Goal: Task Accomplishment & Management: Manage account settings

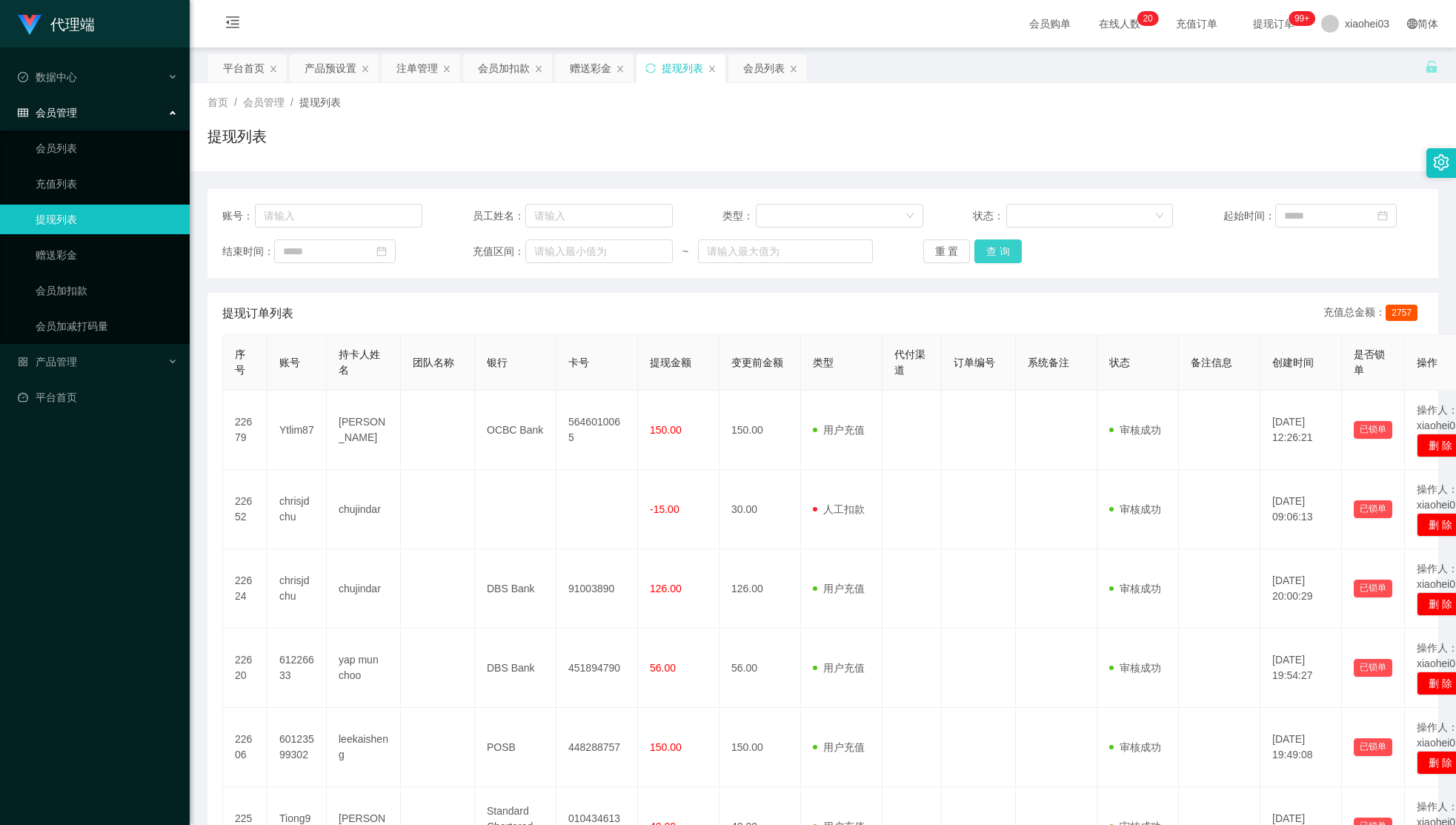
click at [978, 247] on button "查 询" at bounding box center [998, 251] width 47 height 24
drag, startPoint x: 583, startPoint y: 64, endPoint x: 594, endPoint y: 69, distance: 12.1
click at [585, 65] on div "赠送彩金" at bounding box center [591, 68] width 42 height 28
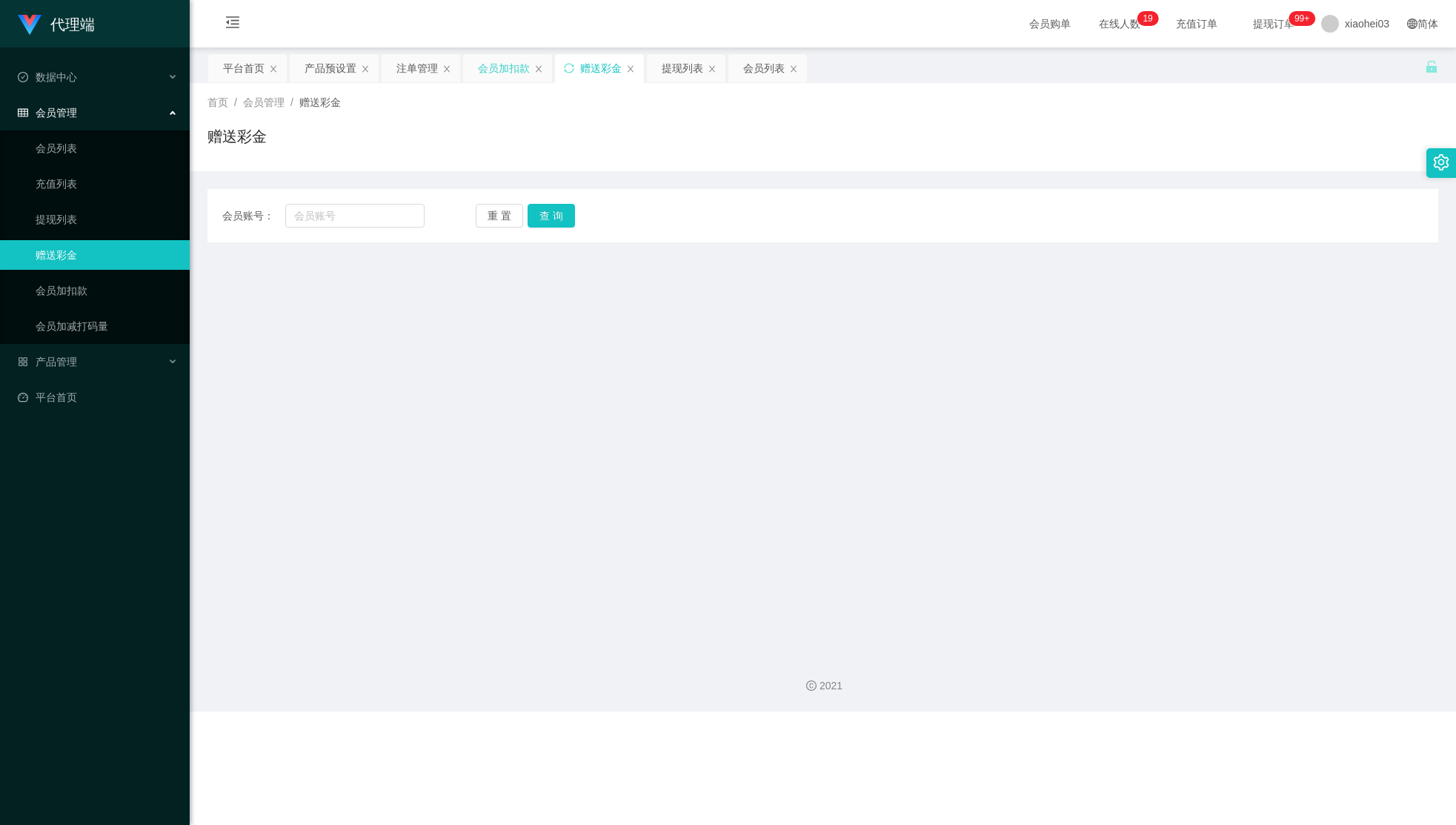
click at [500, 80] on div "会员加扣款" at bounding box center [504, 68] width 52 height 28
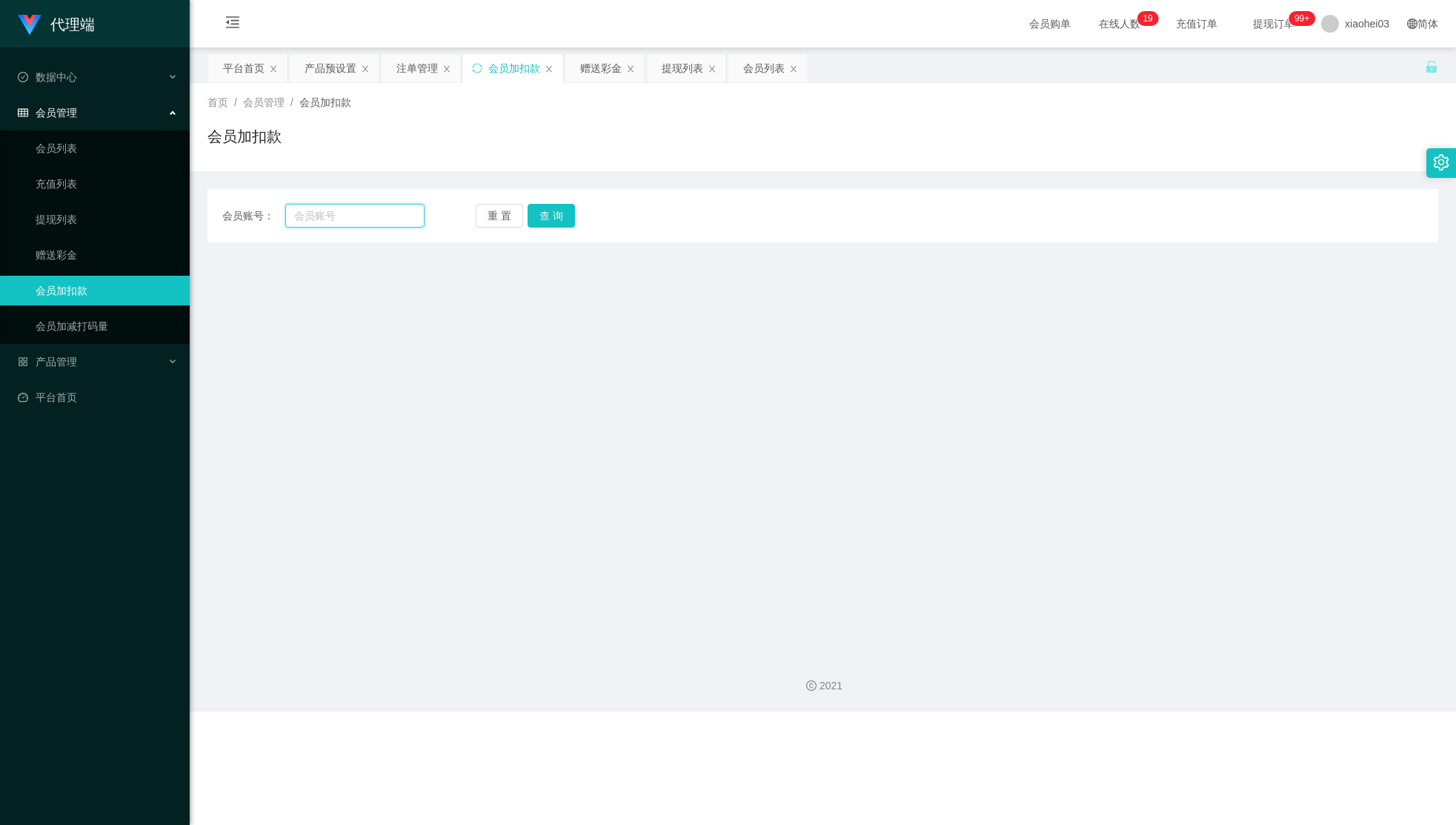
click at [395, 209] on input "text" at bounding box center [355, 216] width 139 height 24
paste input "60123599302"
type input "60123599302"
click at [536, 208] on button "查 询" at bounding box center [551, 216] width 47 height 24
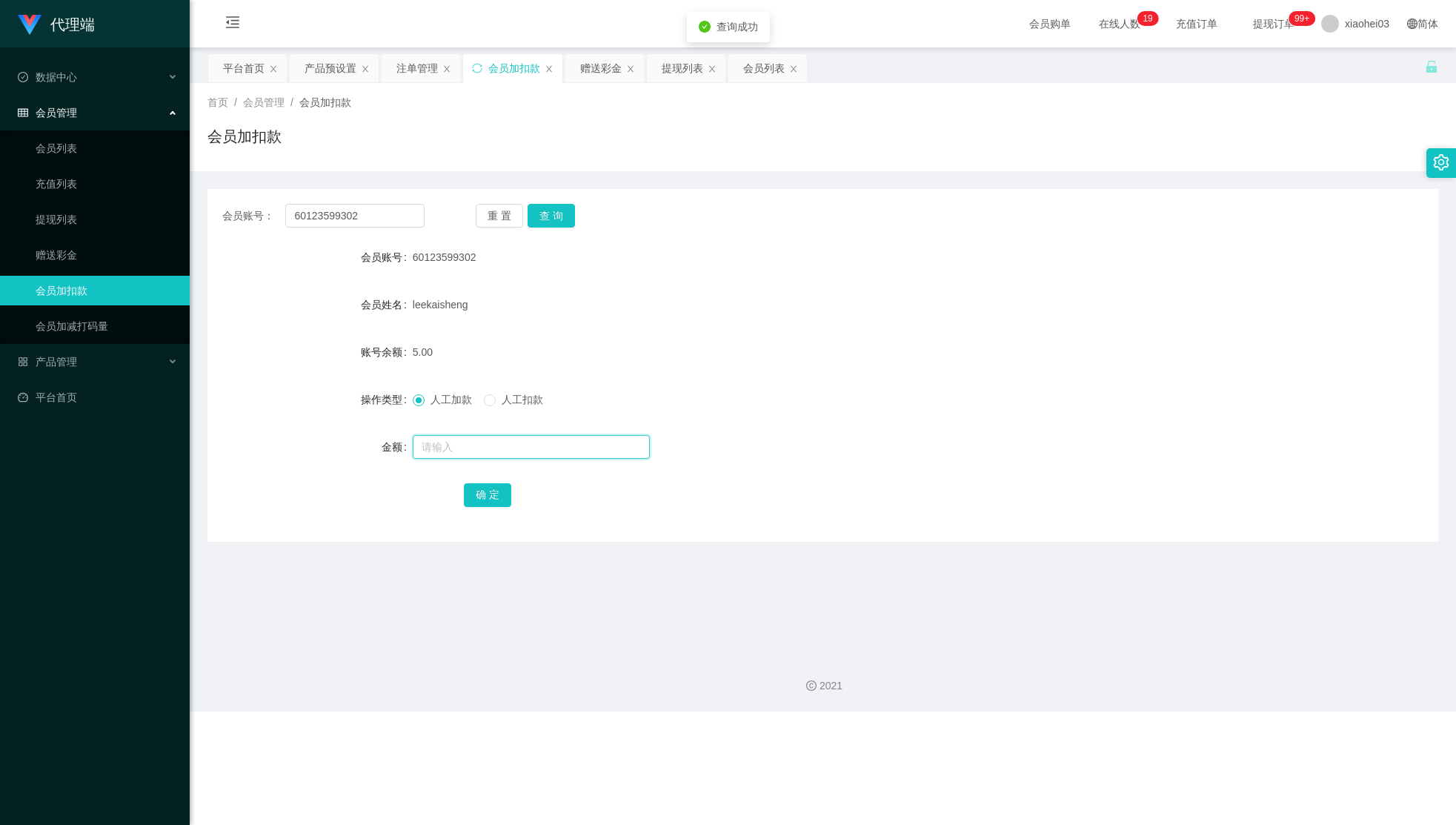
click at [514, 442] on input "text" at bounding box center [531, 447] width 237 height 24
type input "88"
click at [484, 493] on button "确 定" at bounding box center [487, 495] width 47 height 24
click at [921, 294] on div "leekaisheng" at bounding box center [771, 305] width 718 height 30
click at [687, 75] on div "提现列表" at bounding box center [682, 68] width 42 height 28
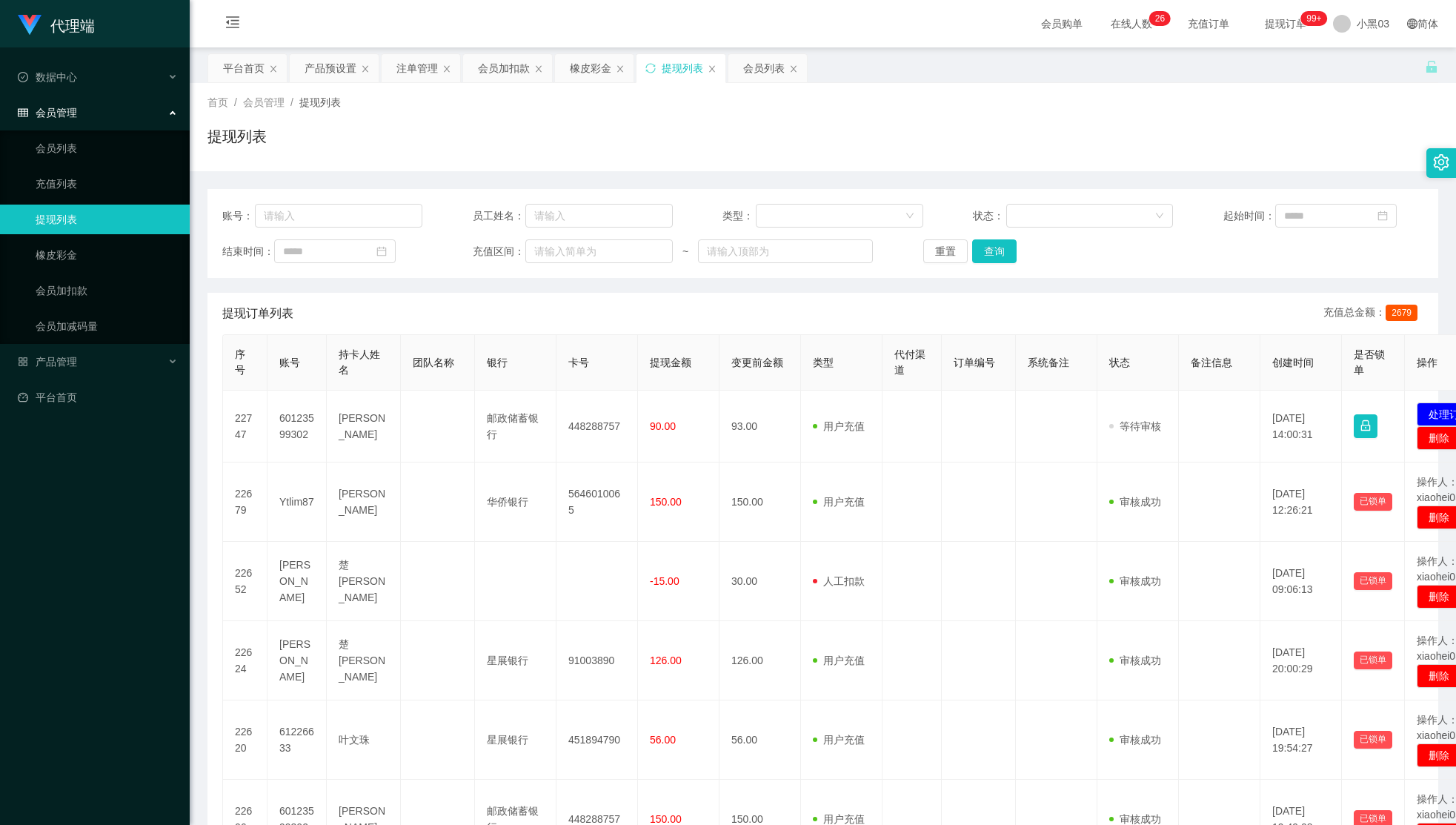
click at [596, 425] on font "448288757" at bounding box center [594, 426] width 52 height 12
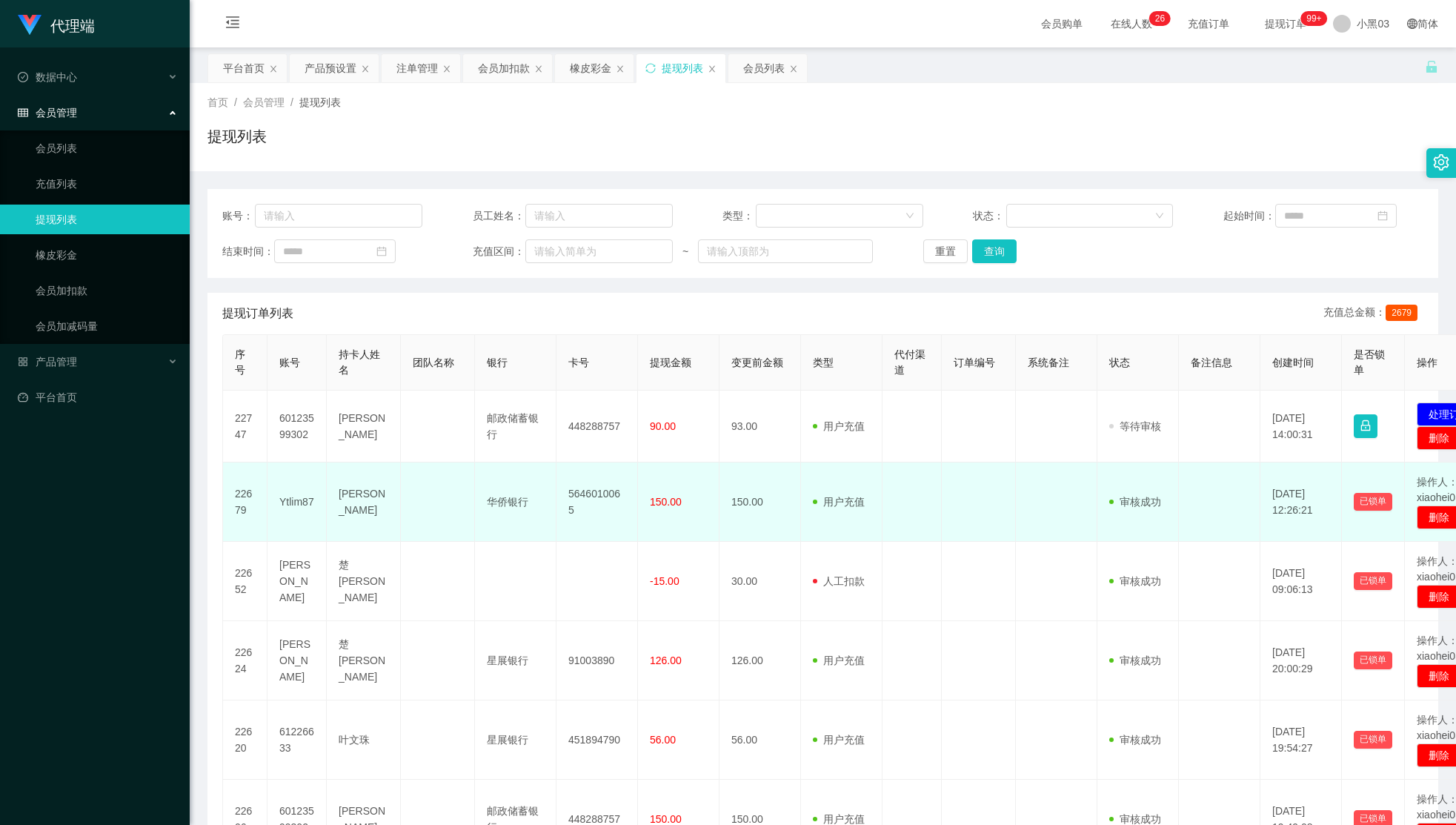
click at [919, 511] on td at bounding box center [912, 502] width 59 height 79
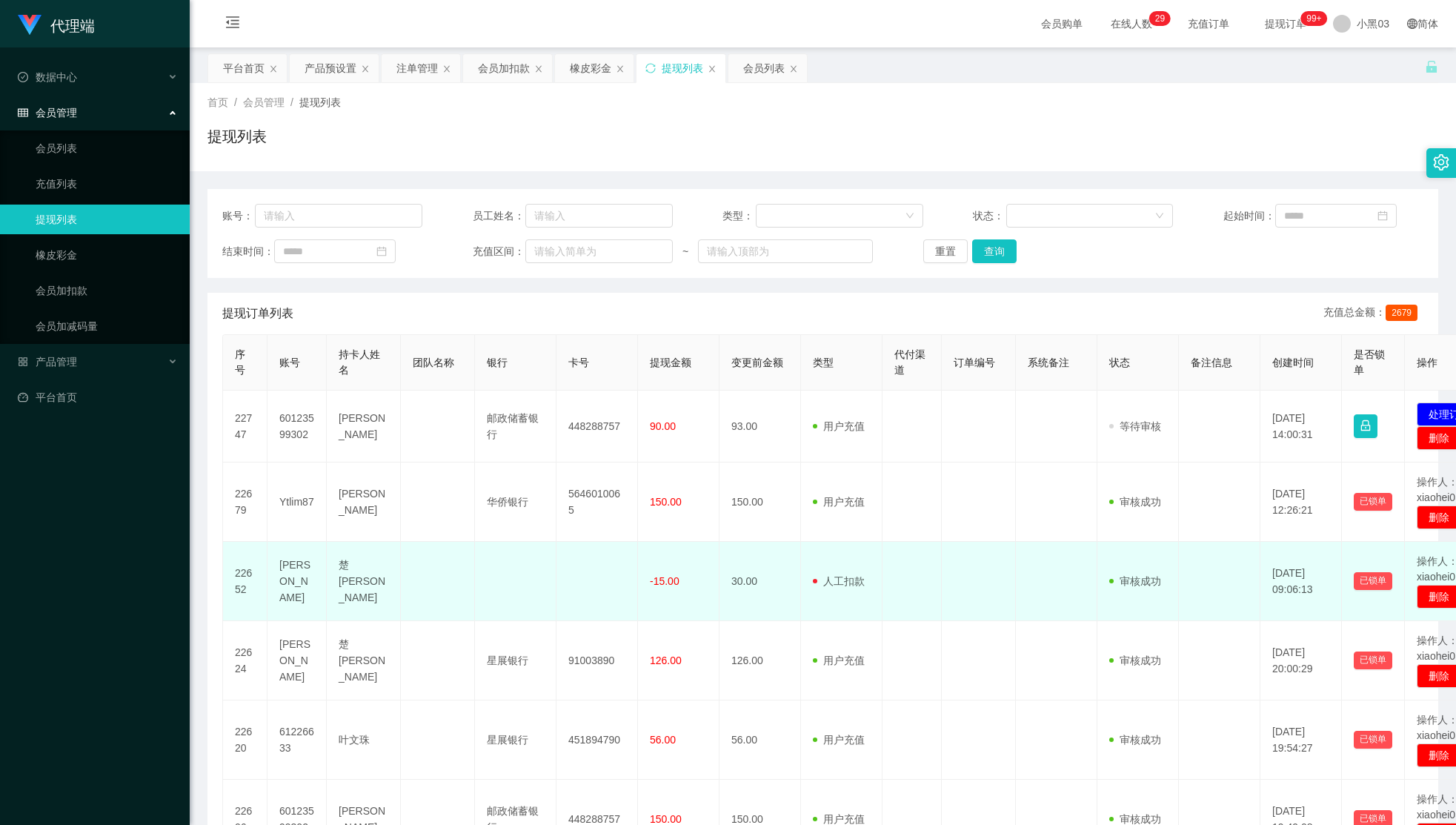
click at [977, 546] on td at bounding box center [978, 581] width 74 height 79
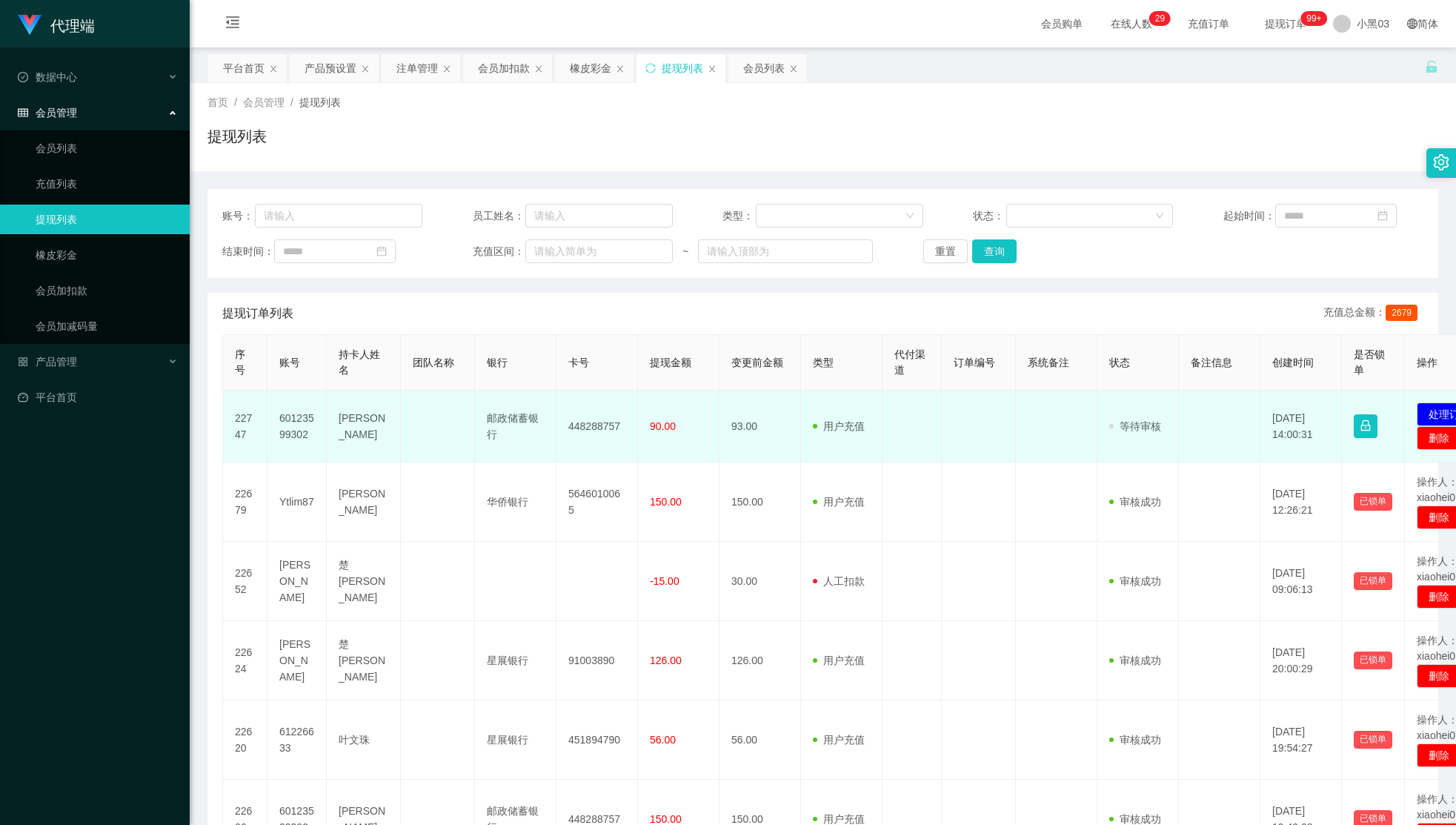
click at [354, 433] on font "[PERSON_NAME]" at bounding box center [362, 426] width 46 height 28
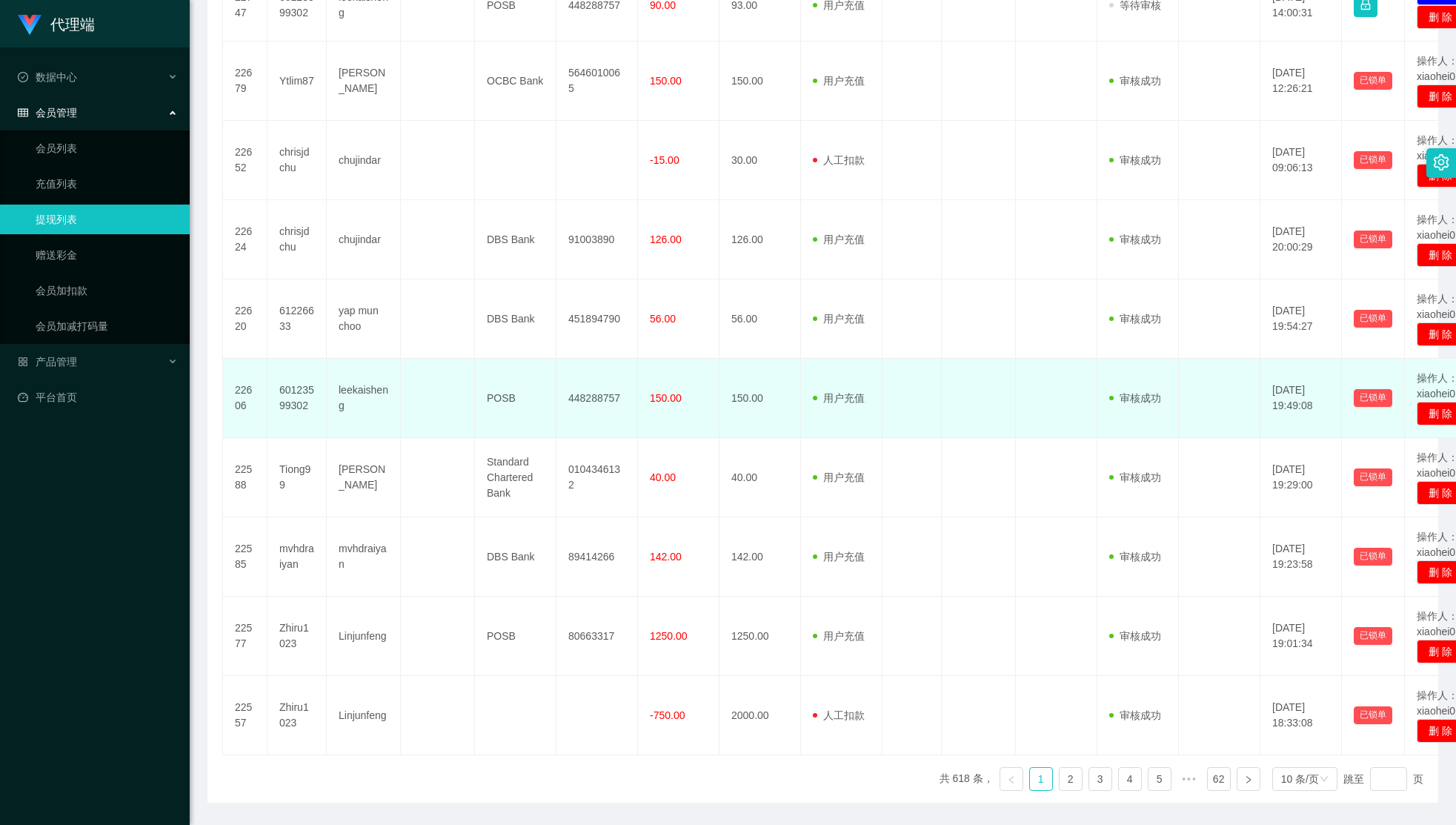
scroll to position [472, 0]
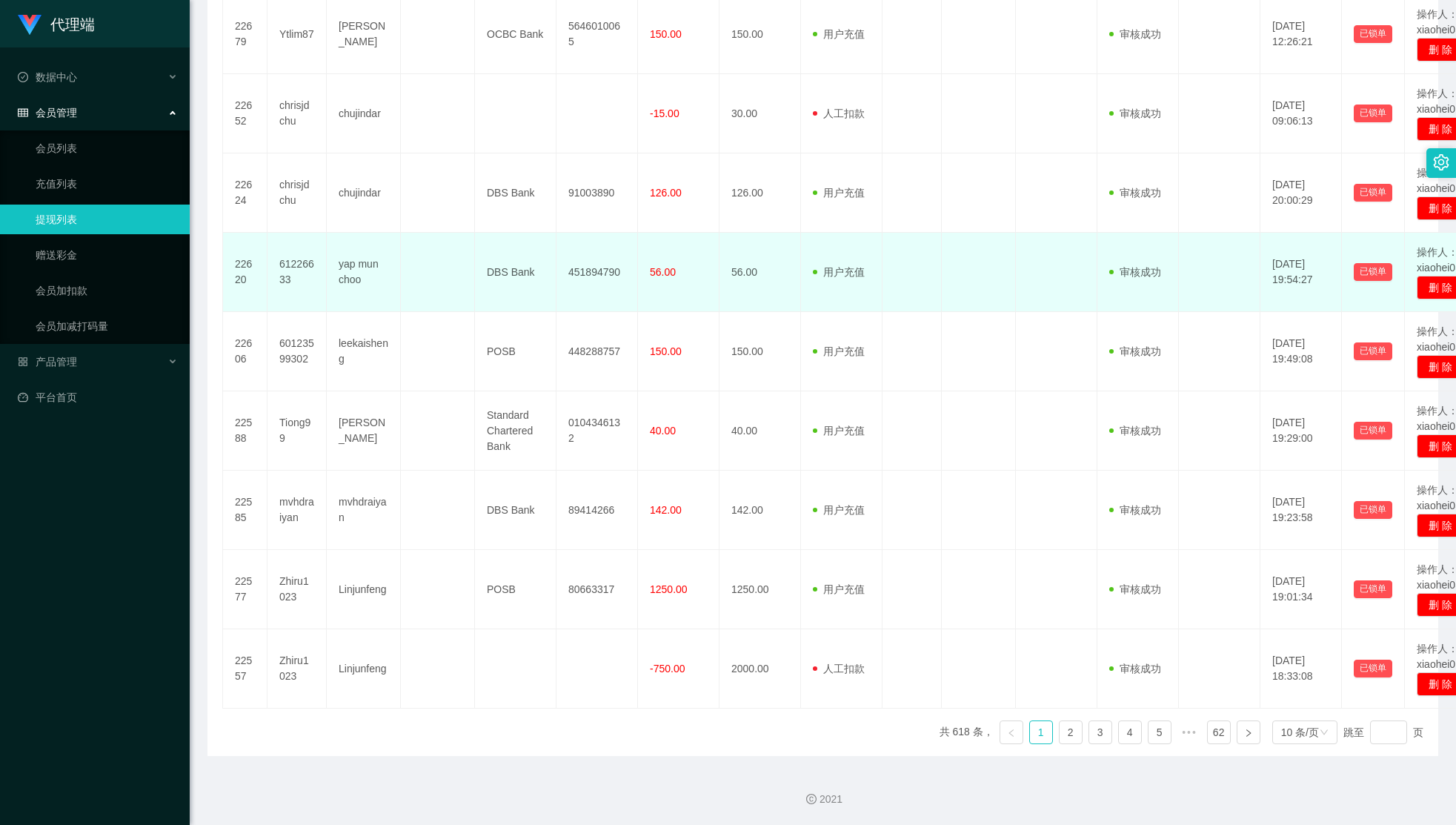
click at [1022, 247] on td at bounding box center [1056, 272] width 81 height 79
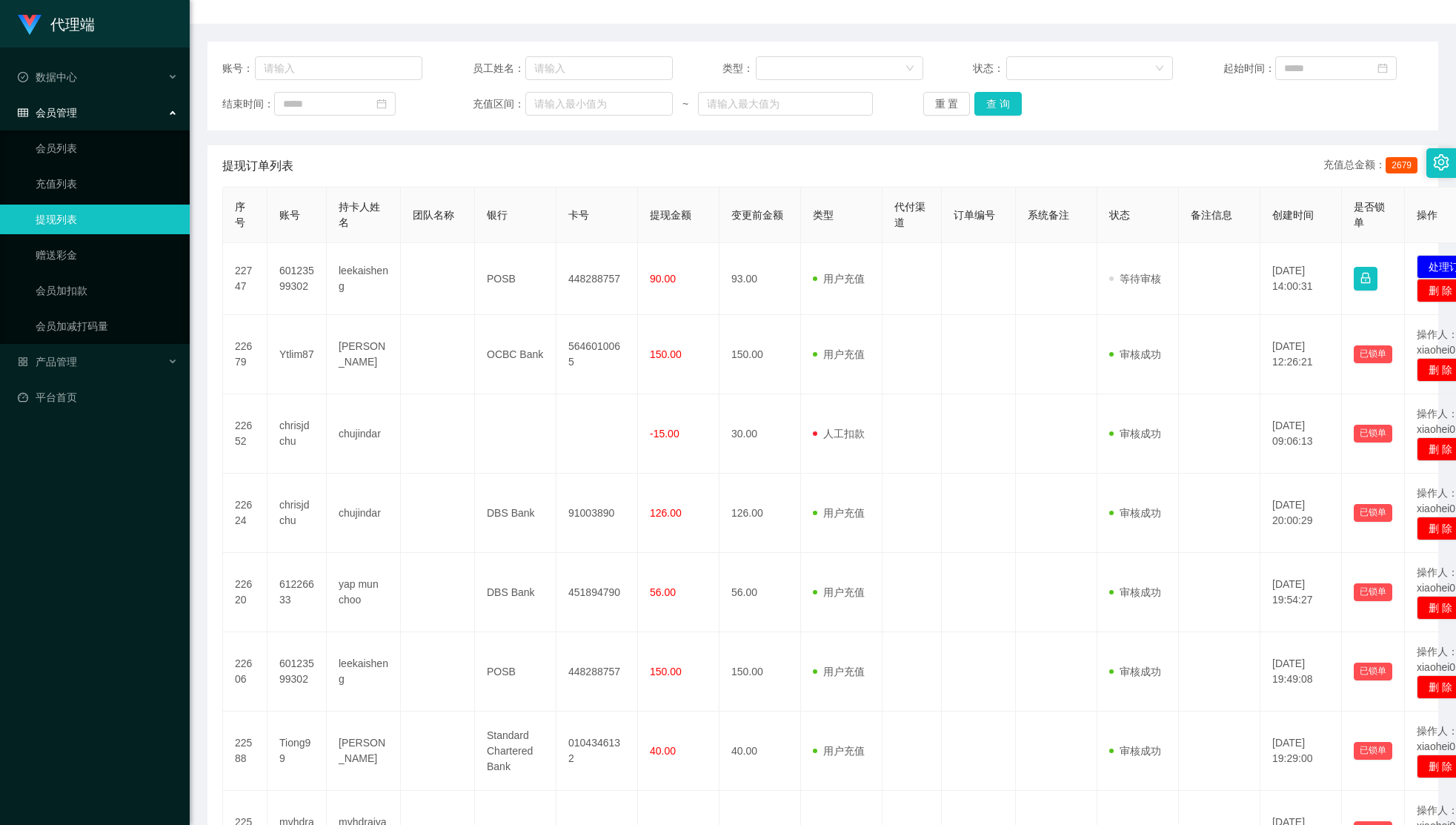
scroll to position [0, 0]
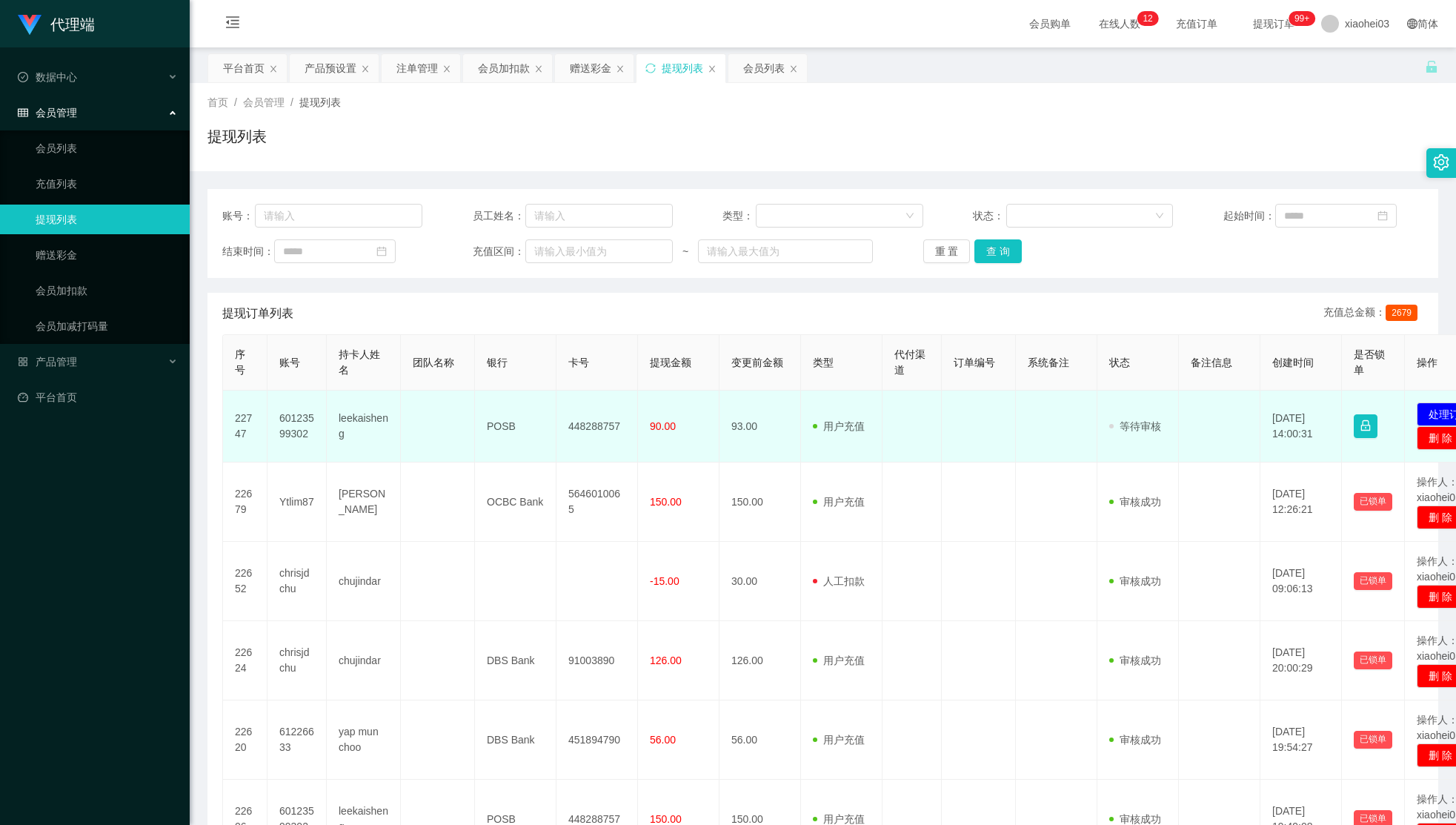
click at [1100, 445] on td "审核驳回 审核成功 等待审核" at bounding box center [1138, 427] width 81 height 72
drag, startPoint x: 610, startPoint y: 411, endPoint x: 883, endPoint y: 401, distance: 273.2
click at [609, 411] on td "448288757" at bounding box center [597, 427] width 81 height 72
click at [1437, 415] on button "处理订单" at bounding box center [1449, 414] width 65 height 24
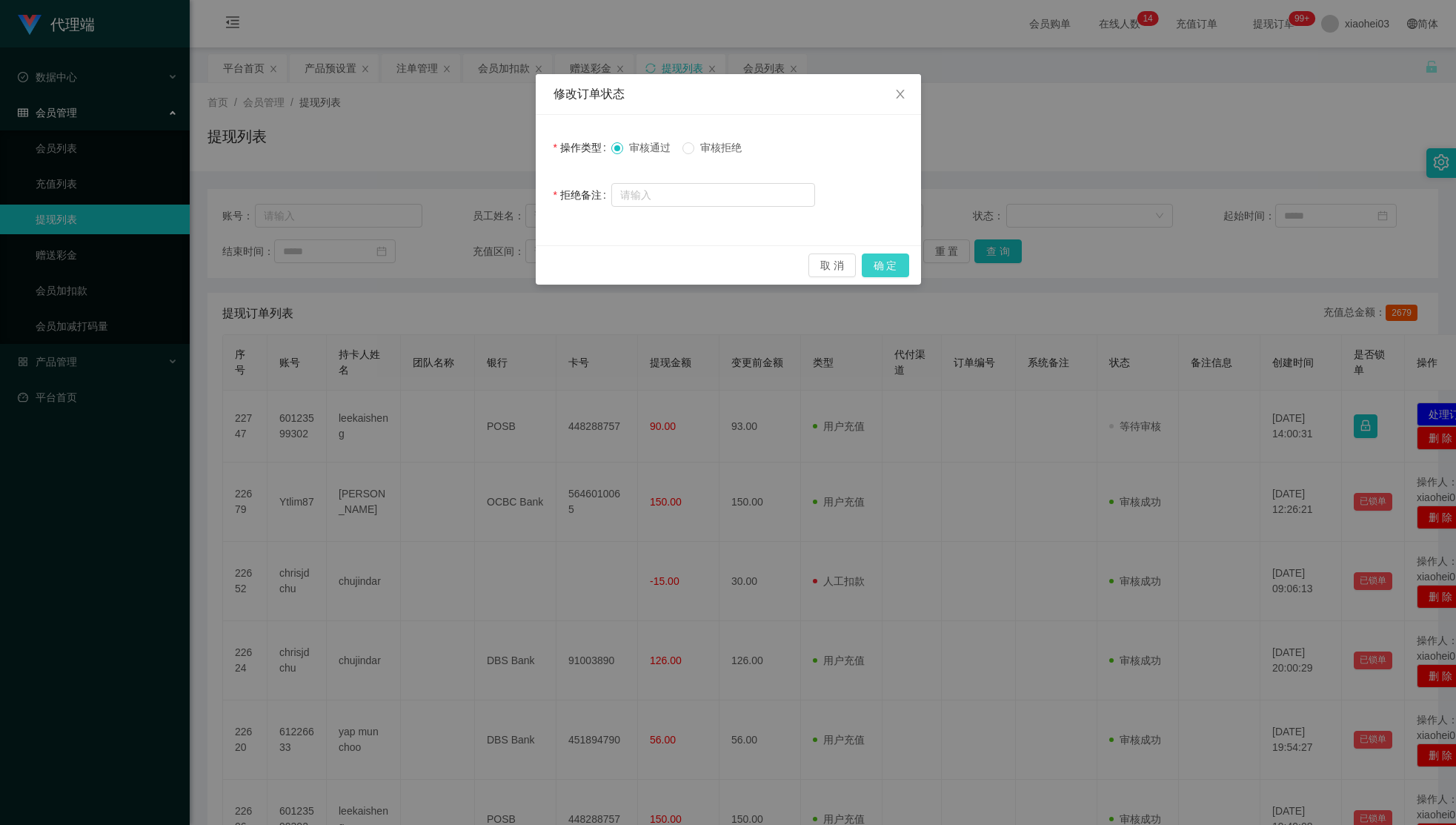
drag, startPoint x: 901, startPoint y: 253, endPoint x: 890, endPoint y: 259, distance: 12.5
click at [896, 256] on div "取 消 确 定" at bounding box center [729, 265] width 386 height 40
click at [888, 262] on button "确 定" at bounding box center [885, 265] width 47 height 24
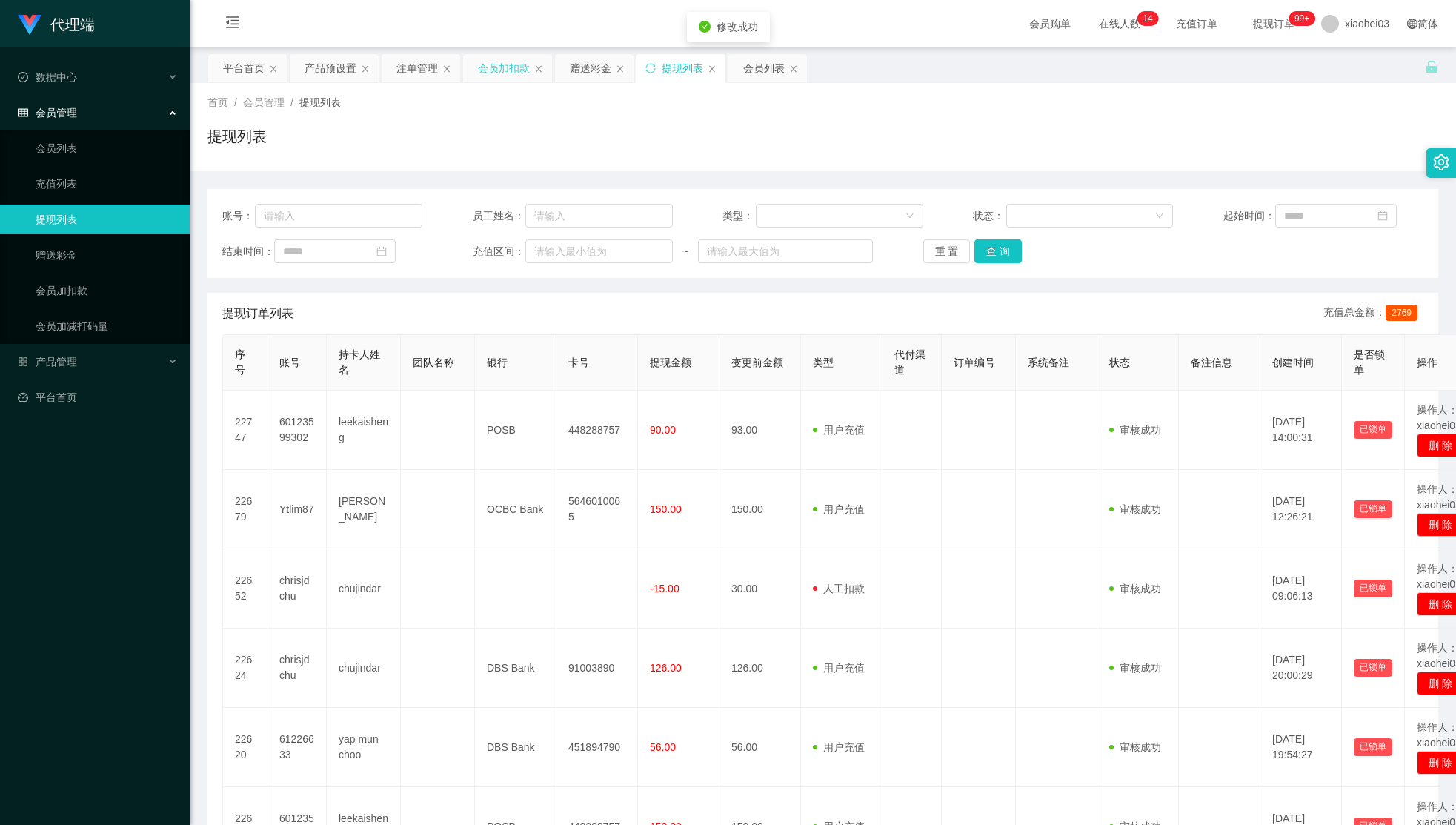
click at [507, 78] on div "会员加扣款" at bounding box center [504, 68] width 52 height 28
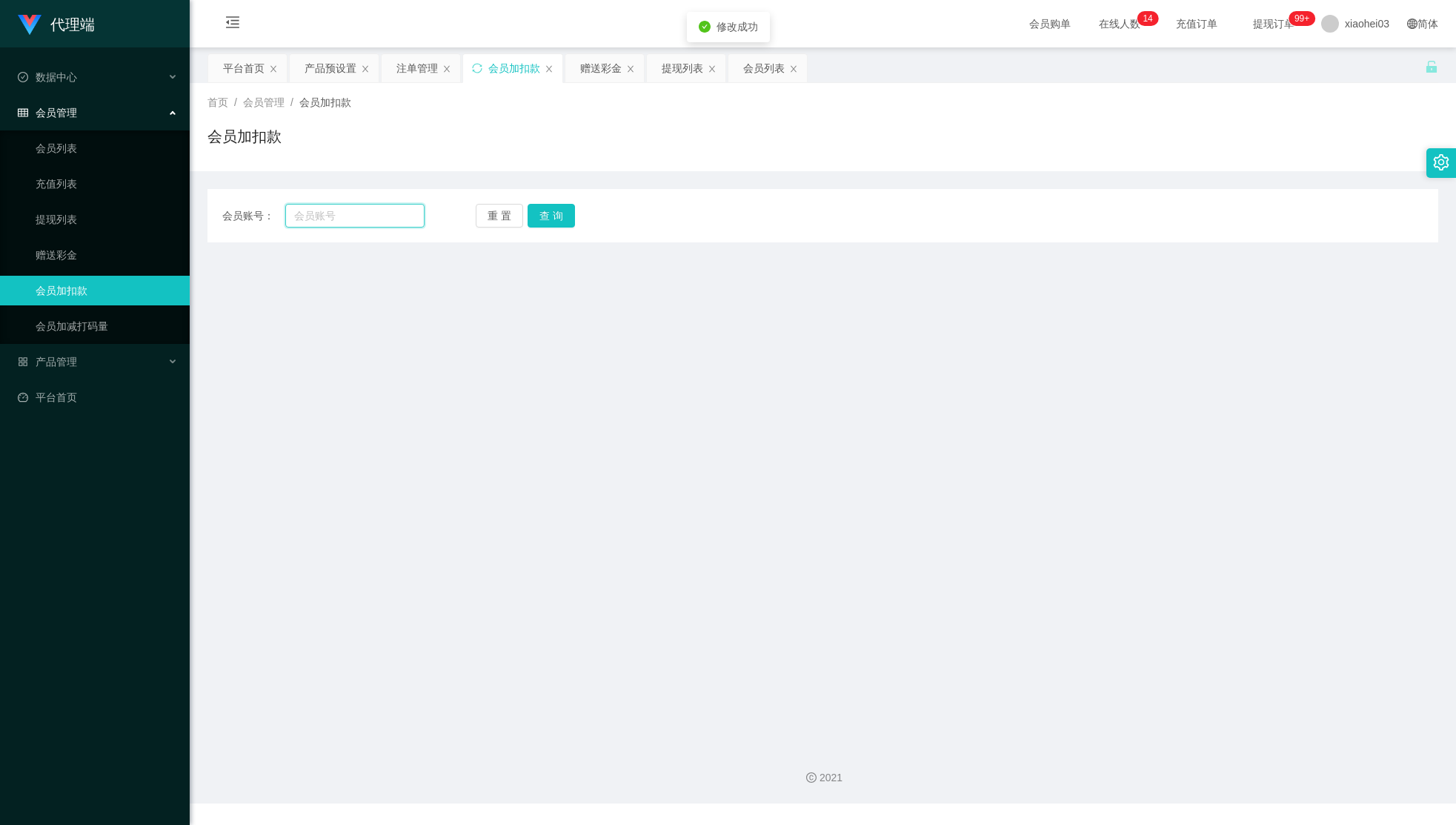
click at [329, 219] on input "text" at bounding box center [355, 216] width 139 height 24
paste input "Ytlim87"
type input "Ytlim87"
click at [536, 217] on button "查 询" at bounding box center [551, 216] width 47 height 24
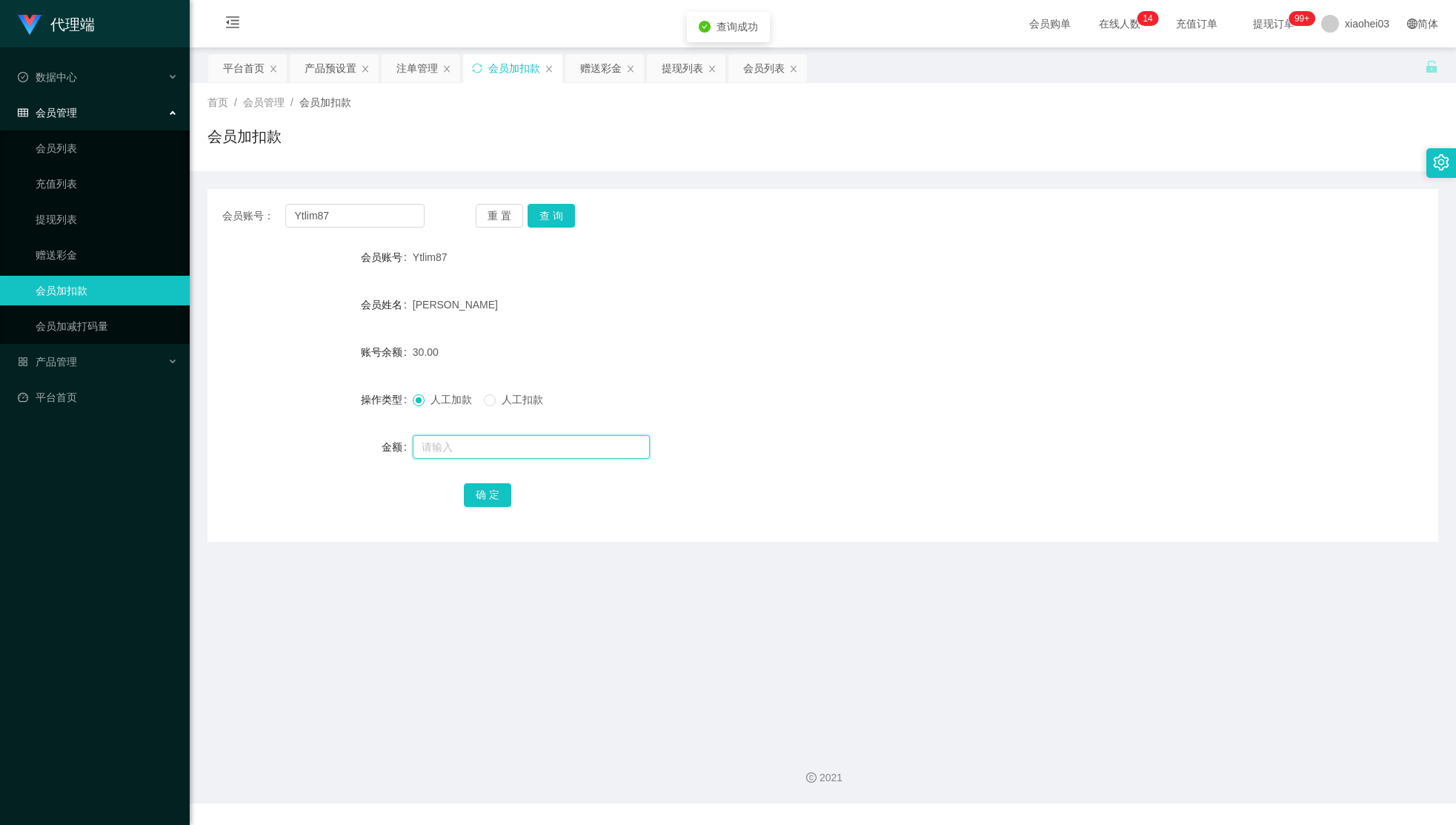
click at [522, 445] on input "text" at bounding box center [531, 447] width 237 height 24
type input "48"
click at [449, 480] on div "确 定" at bounding box center [823, 495] width 1231 height 30
click at [491, 480] on div "确 定" at bounding box center [823, 495] width 718 height 30
click at [481, 507] on div "确 定" at bounding box center [823, 495] width 718 height 30
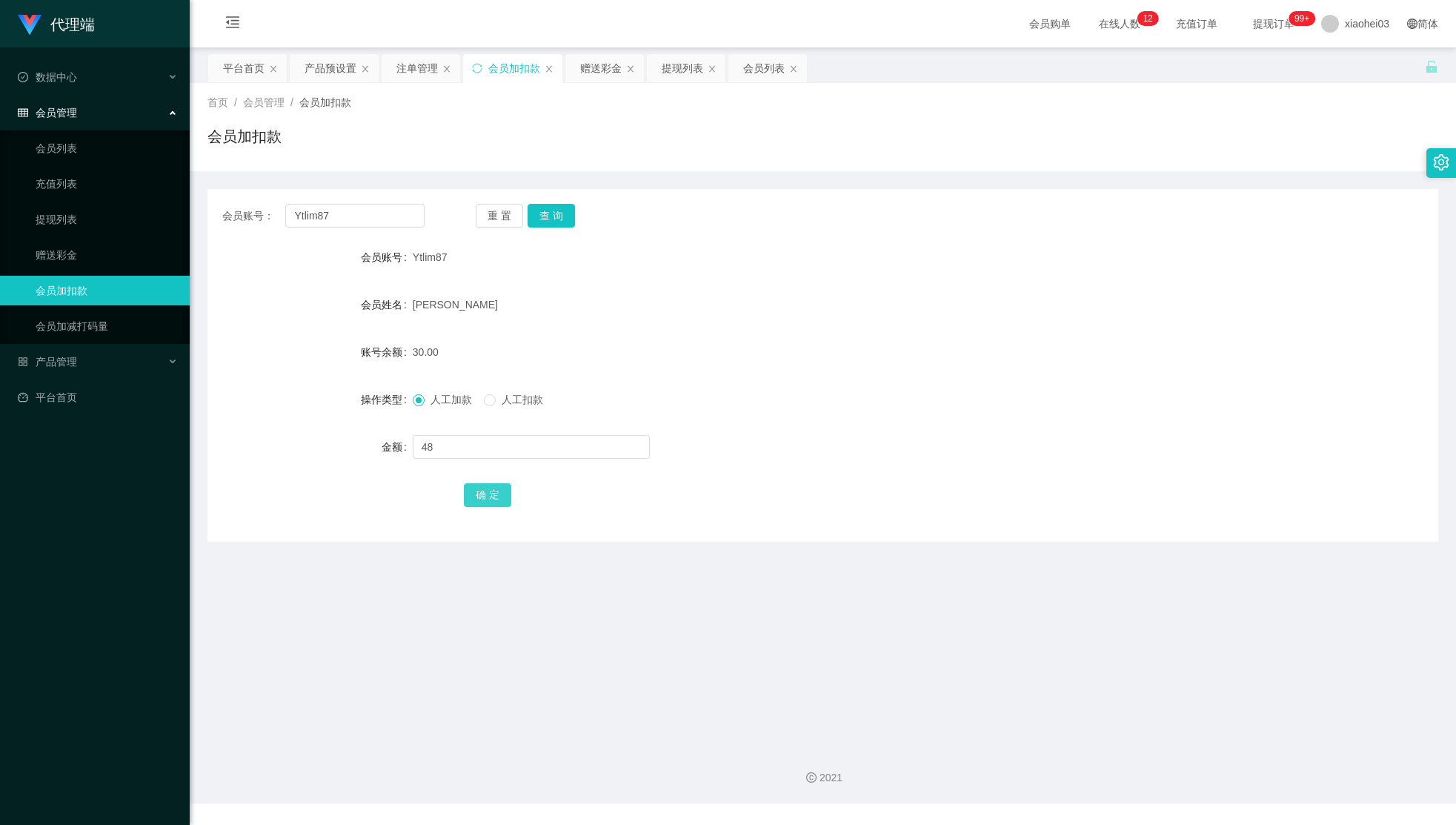
click at [505, 493] on button "确 定" at bounding box center [487, 495] width 47 height 24
click at [1132, 288] on form "会员账号 Ytlim87 会员姓名 [PERSON_NAME] 账号余额 78.00 操作类型 人工加款 人工扣款 金额 确 定" at bounding box center [823, 375] width 1231 height 267
click at [700, 69] on div "提现列表" at bounding box center [682, 68] width 42 height 28
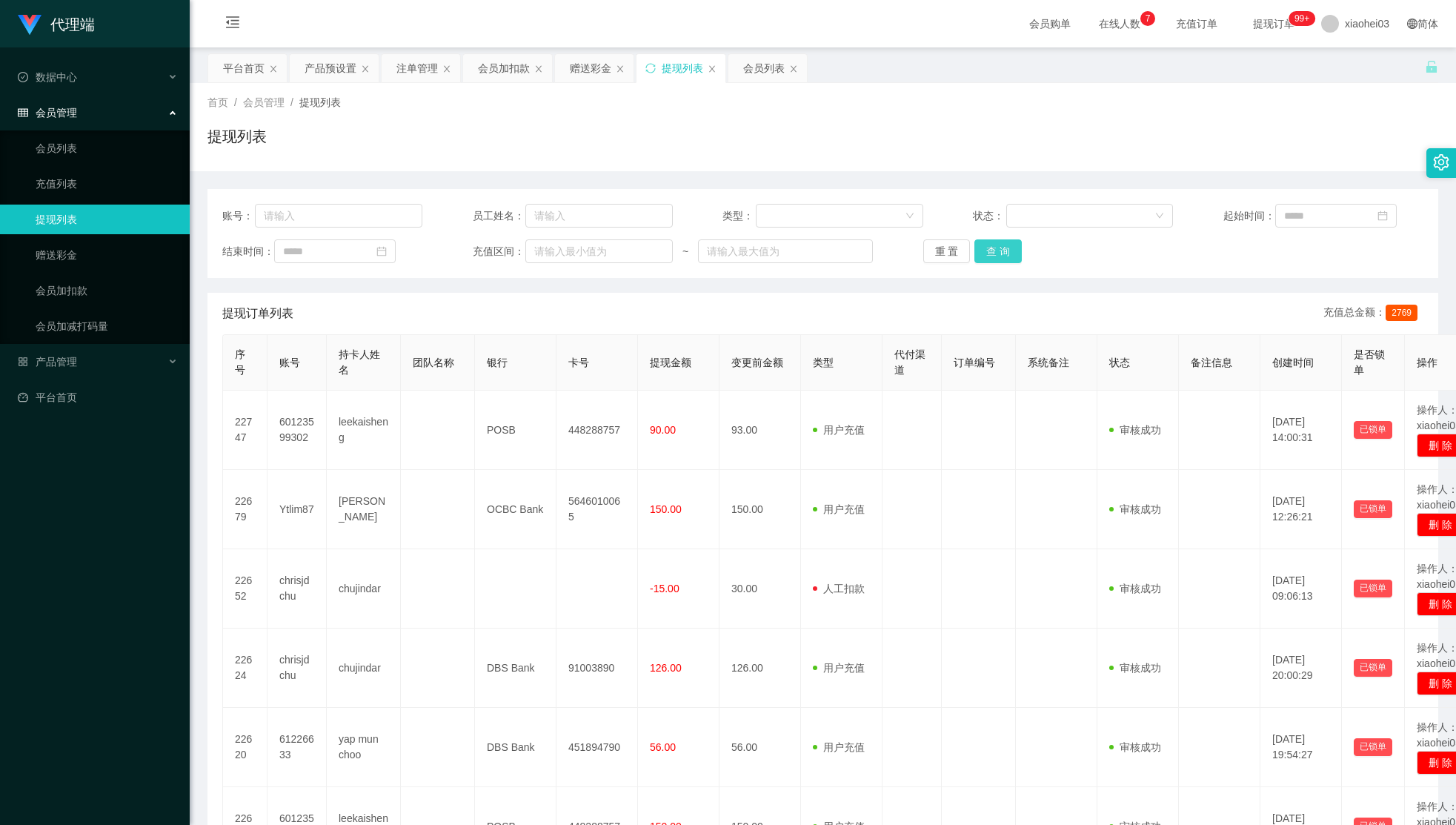
click at [1014, 247] on button "查 询" at bounding box center [998, 251] width 47 height 24
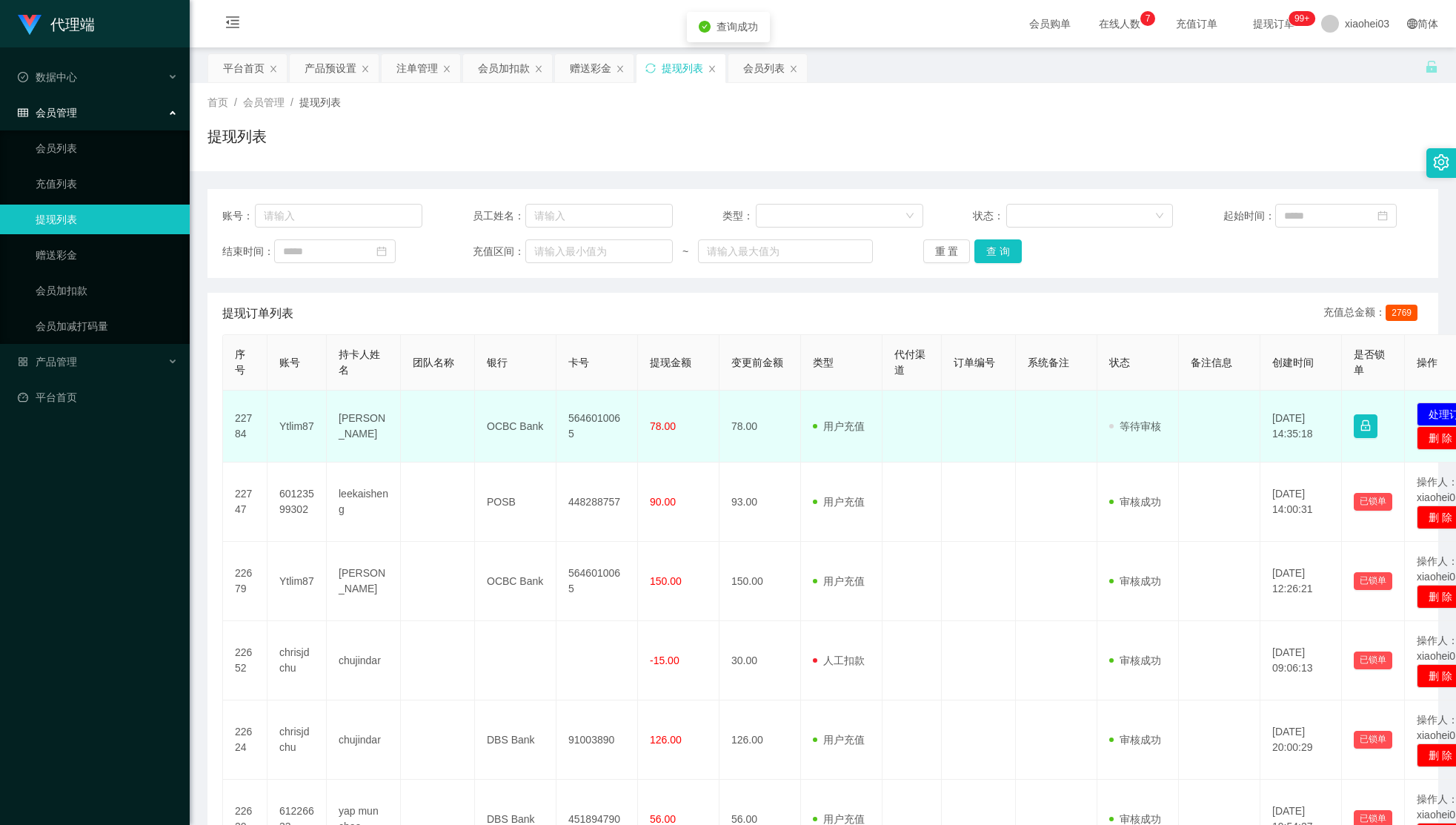
click at [567, 433] on td "5646010065" at bounding box center [597, 427] width 81 height 72
click at [591, 423] on td "5646010065" at bounding box center [597, 427] width 81 height 72
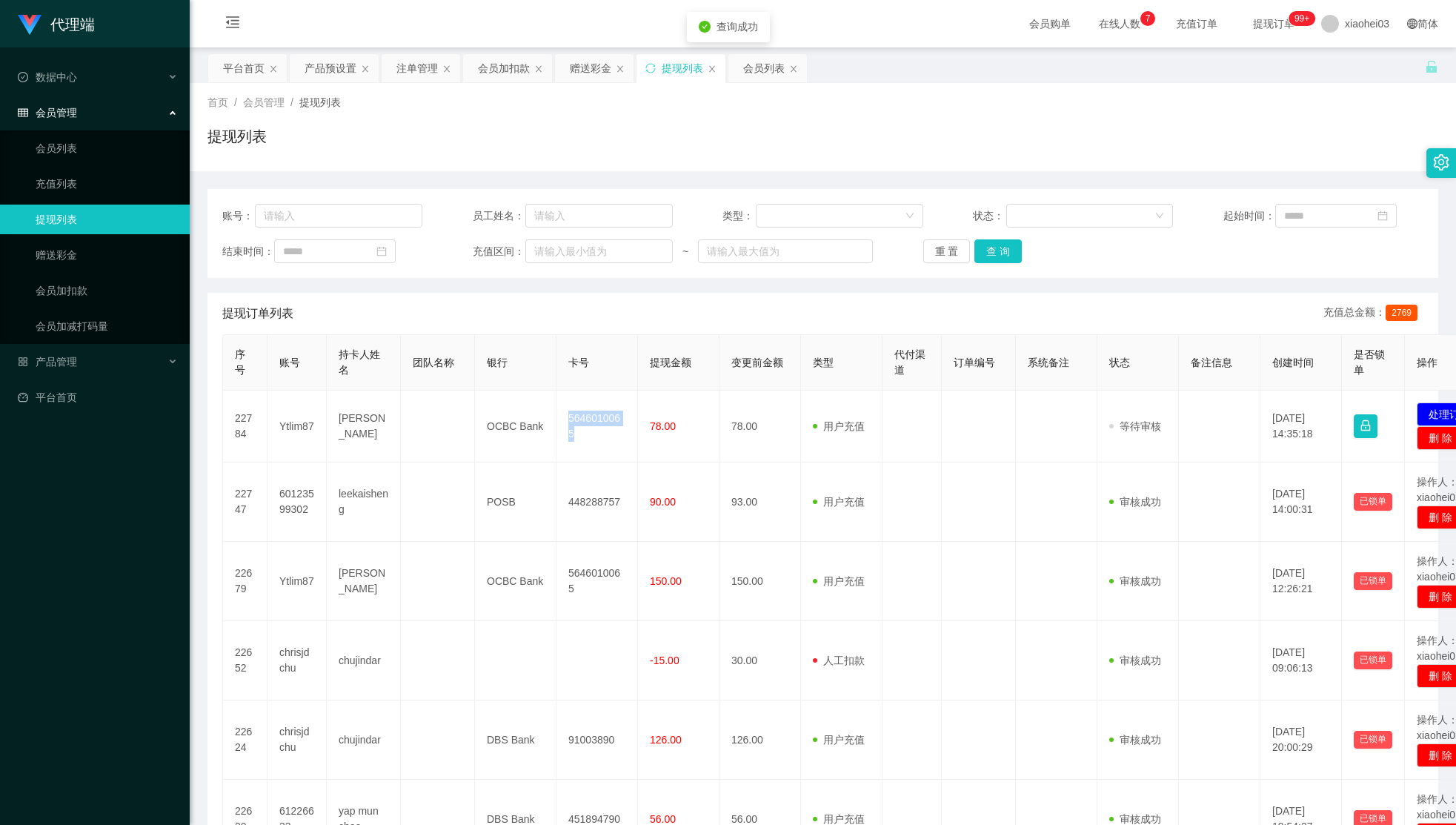
copy td "5646010065"
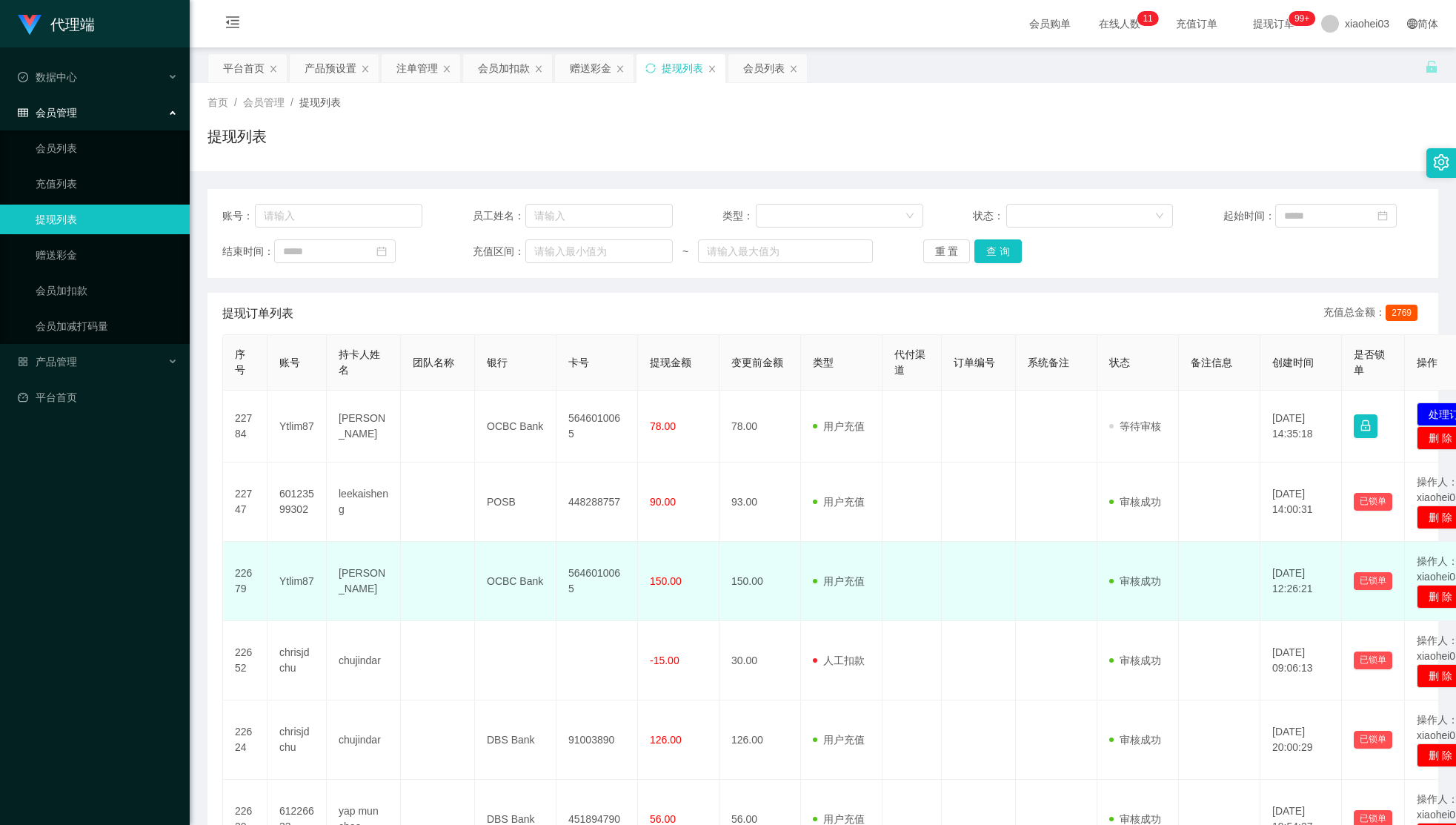
click at [1001, 599] on td at bounding box center [978, 581] width 74 height 79
